Goal: Navigation & Orientation: Find specific page/section

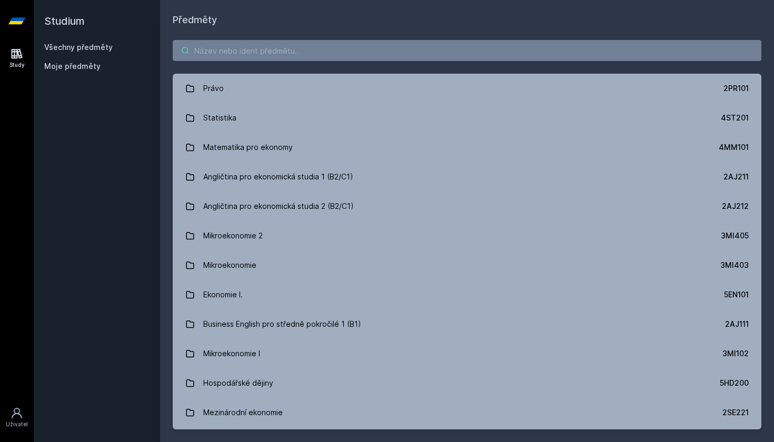
click at [323, 50] on input "search" at bounding box center [467, 50] width 589 height 21
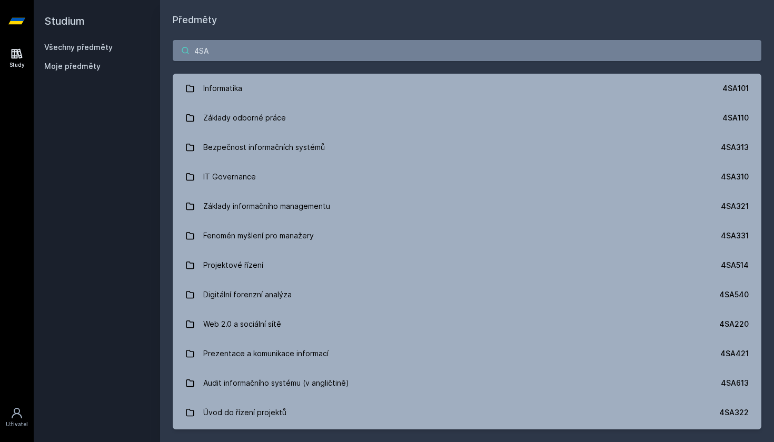
click at [261, 52] on input "4SA" at bounding box center [467, 50] width 589 height 21
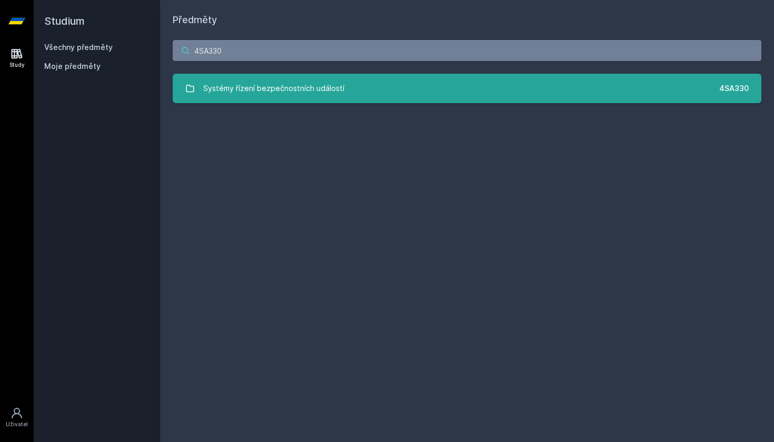
type input "4SA330"
click at [269, 99] on link "Systémy řízení bezpečnostních událostí 4SA330" at bounding box center [467, 88] width 589 height 29
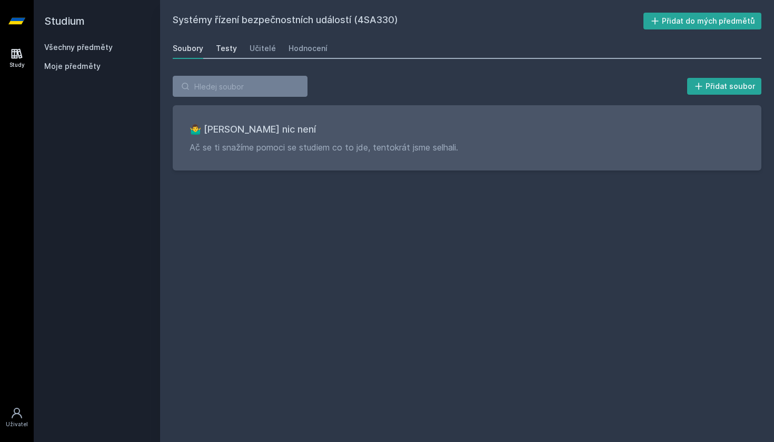
click at [223, 46] on div "Testy" at bounding box center [226, 48] width 21 height 11
click at [262, 49] on div "Učitelé" at bounding box center [263, 48] width 26 height 11
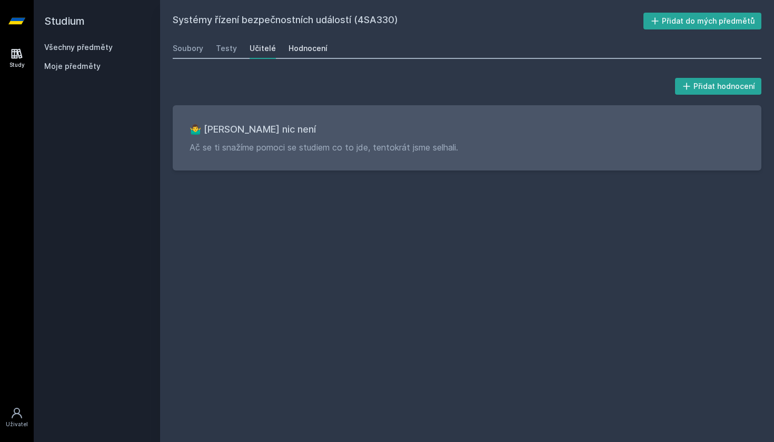
click at [292, 50] on div "Hodnocení" at bounding box center [308, 48] width 39 height 11
click at [190, 47] on div "Soubory" at bounding box center [188, 48] width 31 height 11
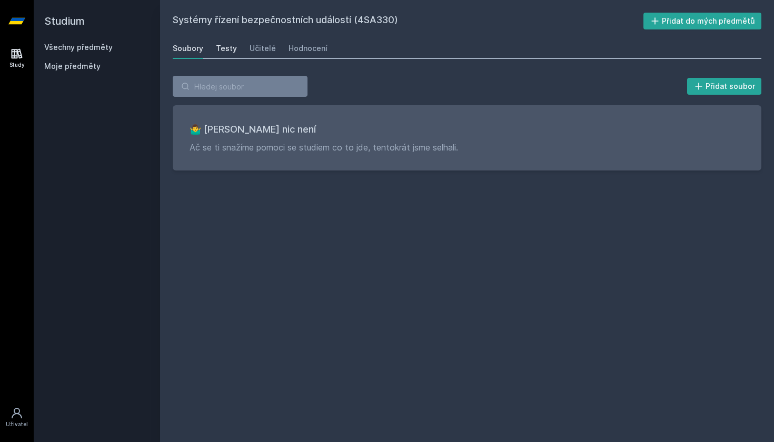
click at [216, 49] on div "Testy" at bounding box center [226, 48] width 21 height 11
click at [245, 54] on div "Soubory Testy Učitelé Hodnocení" at bounding box center [467, 48] width 589 height 21
click at [265, 47] on div "Učitelé" at bounding box center [263, 48] width 26 height 11
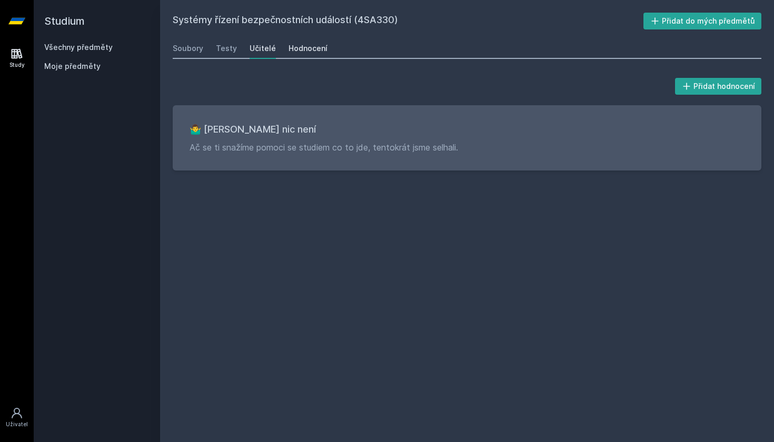
click at [299, 48] on div "Hodnocení" at bounding box center [308, 48] width 39 height 11
click at [253, 46] on div "Učitelé" at bounding box center [263, 48] width 26 height 11
click at [218, 44] on div "Testy" at bounding box center [226, 48] width 21 height 11
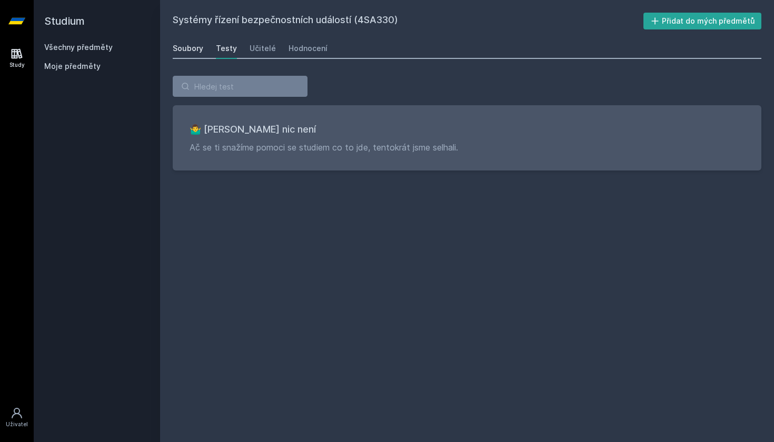
click at [185, 50] on div "Soubory" at bounding box center [188, 48] width 31 height 11
click at [314, 48] on div "Hodnocení" at bounding box center [308, 48] width 39 height 11
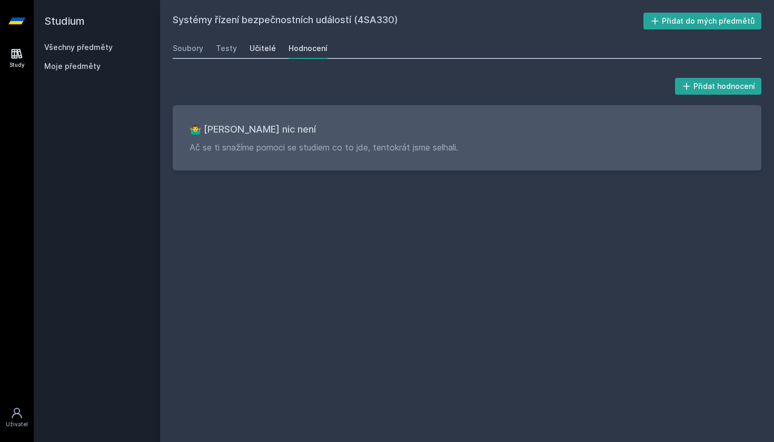
click at [265, 46] on div "Učitelé" at bounding box center [263, 48] width 26 height 11
click at [226, 48] on div "Testy" at bounding box center [226, 48] width 21 height 11
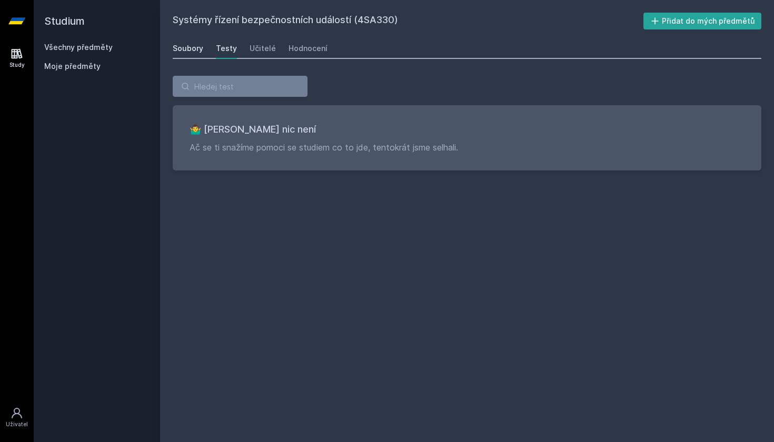
click at [186, 44] on div "Soubory" at bounding box center [188, 48] width 31 height 11
click at [260, 50] on div "Učitelé" at bounding box center [263, 48] width 26 height 11
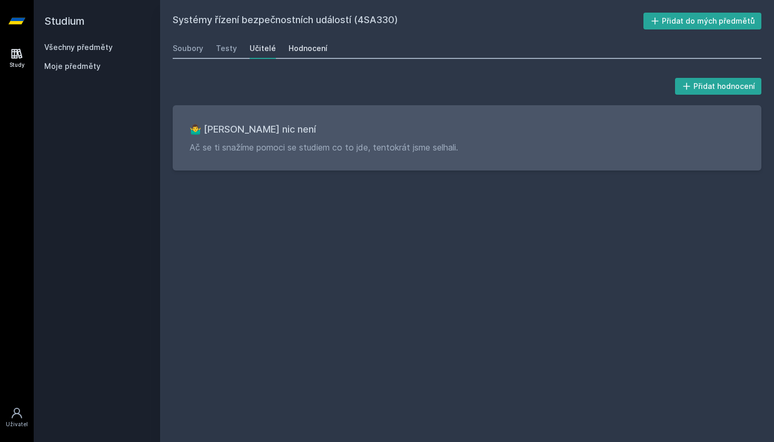
click at [298, 51] on div "Hodnocení" at bounding box center [308, 48] width 39 height 11
click at [223, 48] on div "Testy" at bounding box center [226, 48] width 21 height 11
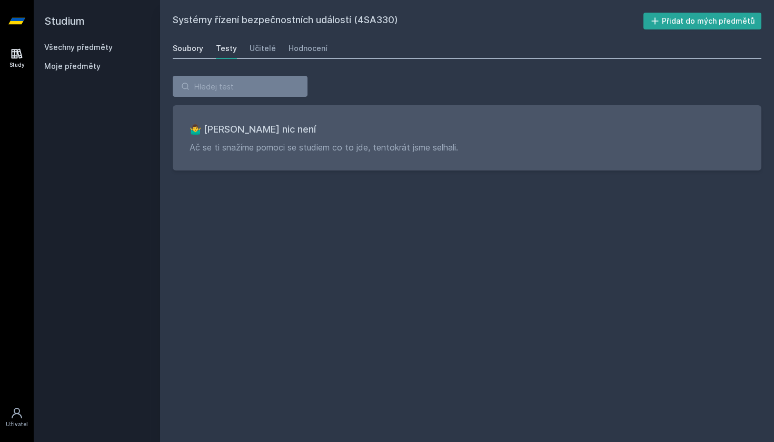
click at [183, 51] on div "Soubory" at bounding box center [188, 48] width 31 height 11
